Goal: Transaction & Acquisition: Download file/media

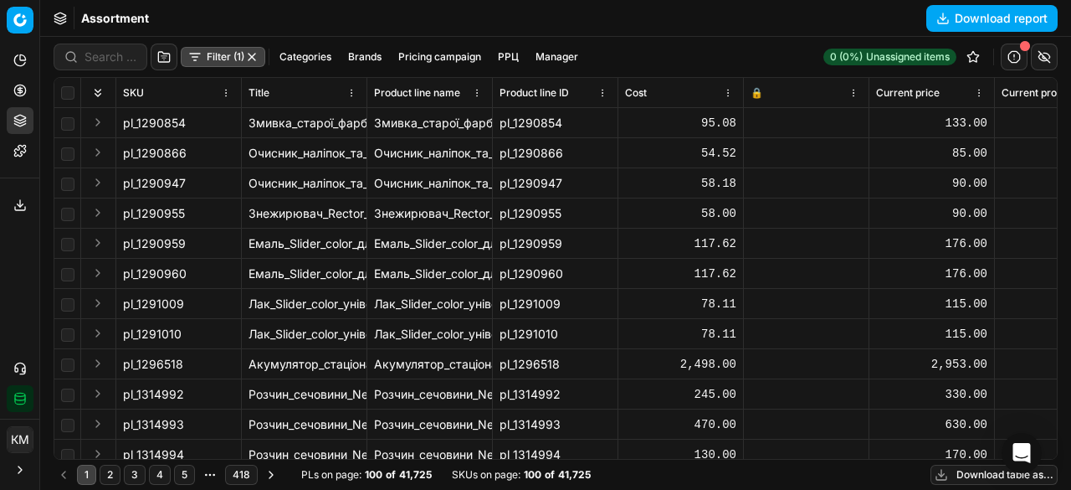
click at [982, 476] on button "Download table as..." at bounding box center [994, 475] width 127 height 20
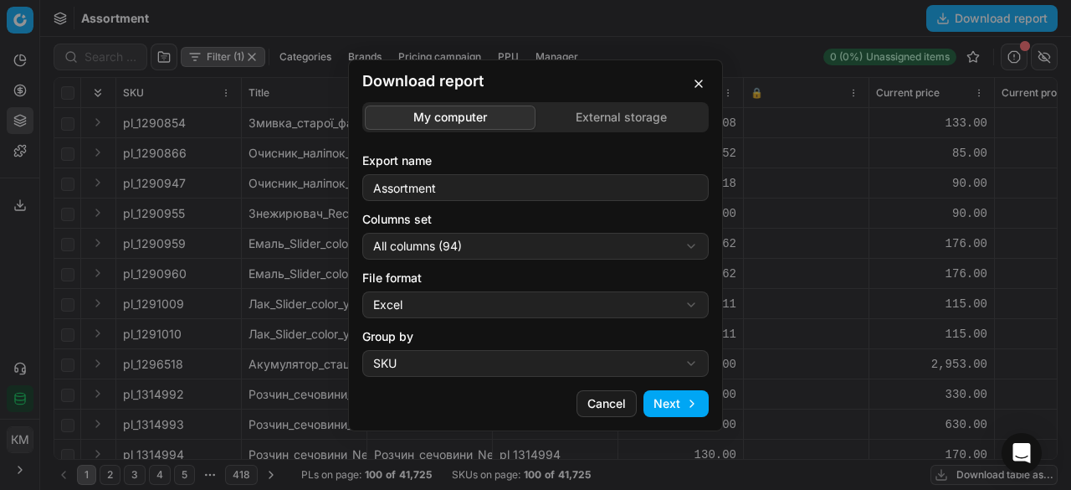
click at [665, 401] on button "Next" at bounding box center [676, 403] width 65 height 27
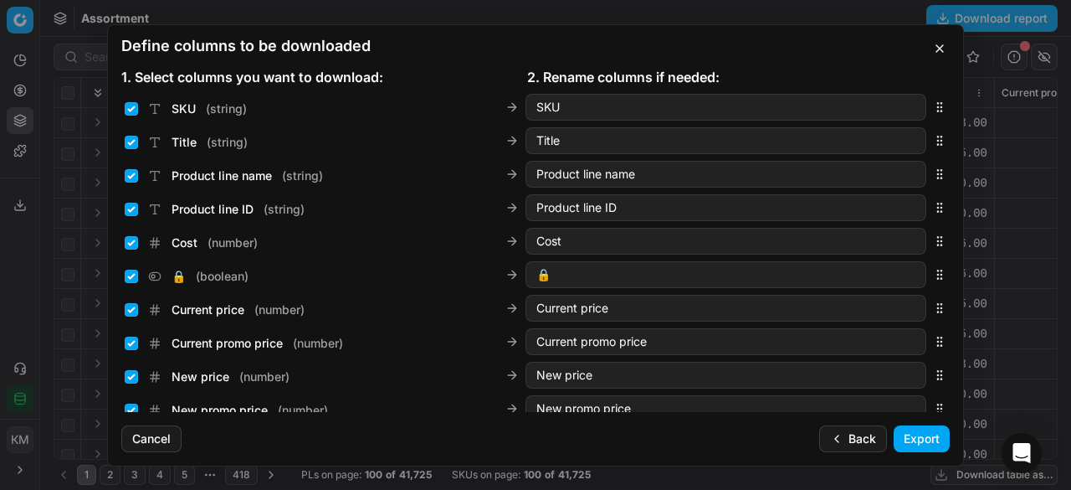
click at [917, 435] on button "Export" at bounding box center [922, 438] width 56 height 27
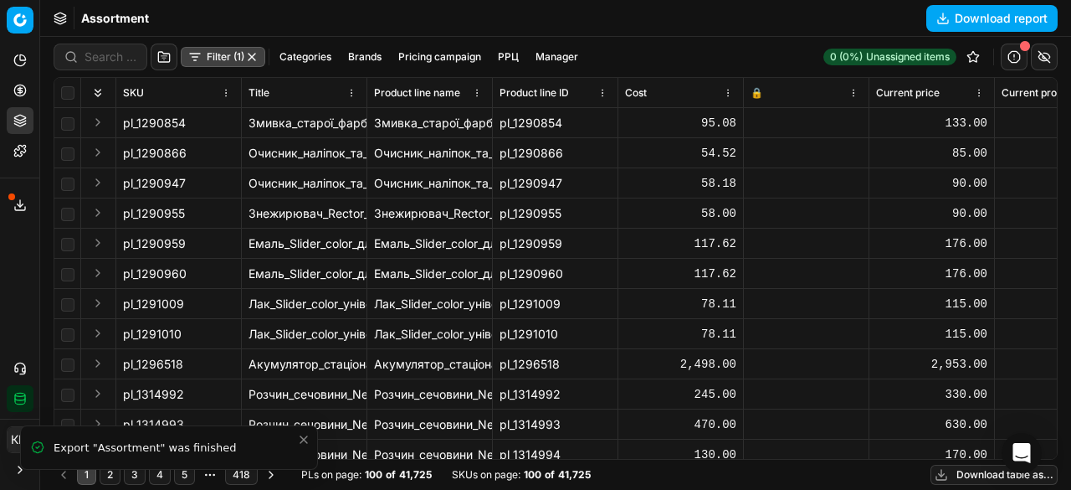
click at [16, 207] on icon at bounding box center [19, 204] width 13 height 13
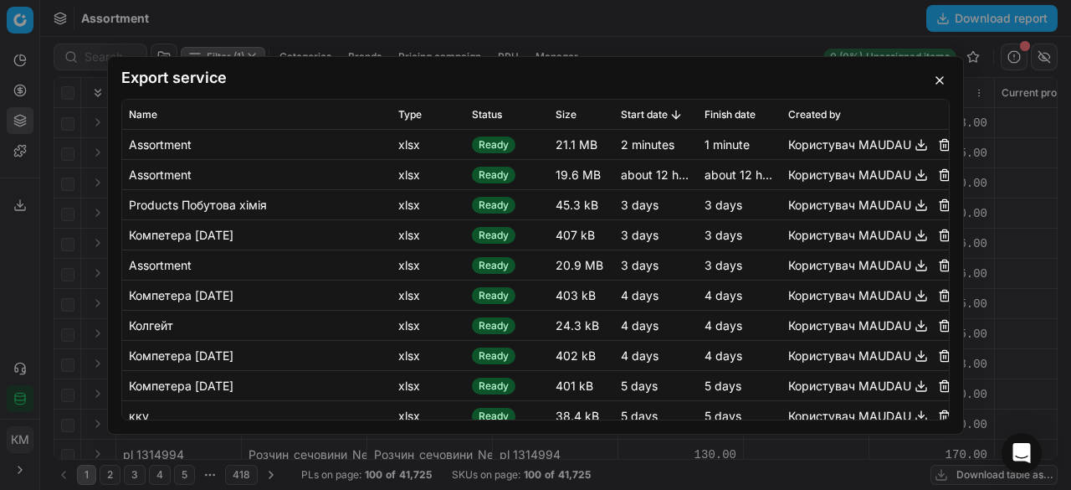
click at [912, 150] on button "button" at bounding box center [922, 144] width 20 height 20
click at [937, 87] on button "button" at bounding box center [940, 80] width 20 height 20
